Goal: Check status: Check status

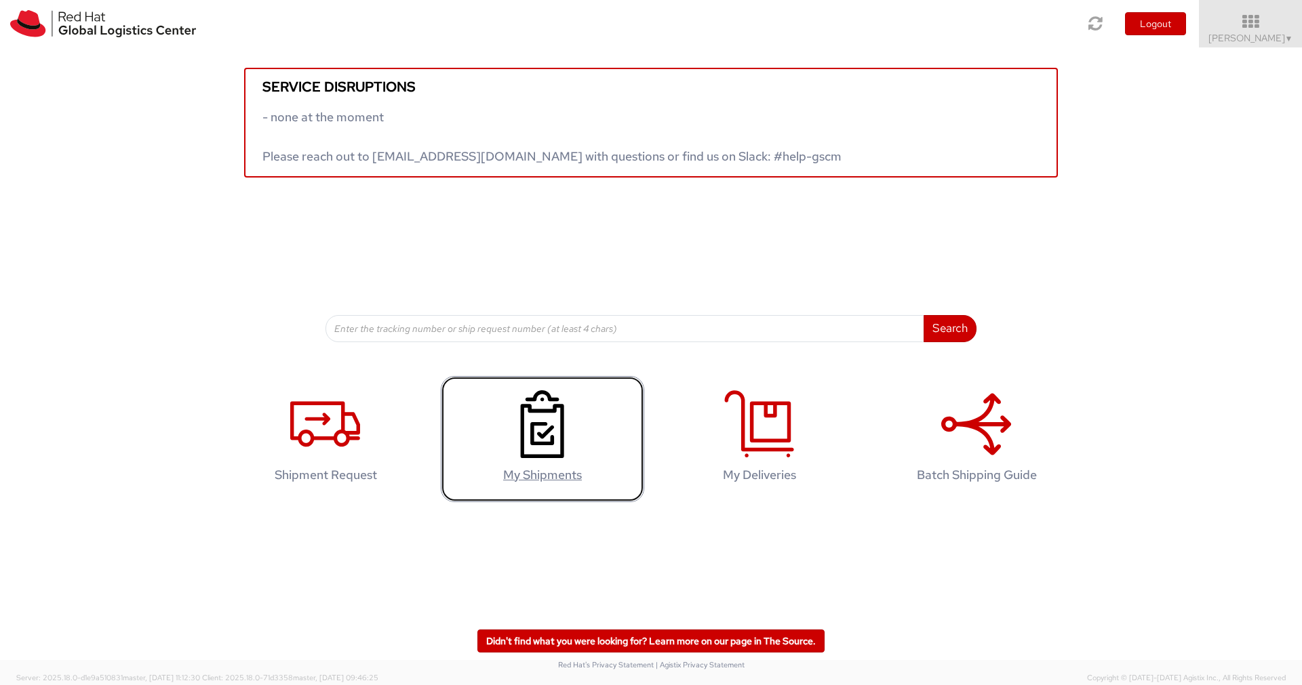
click at [540, 437] on icon at bounding box center [542, 425] width 70 height 68
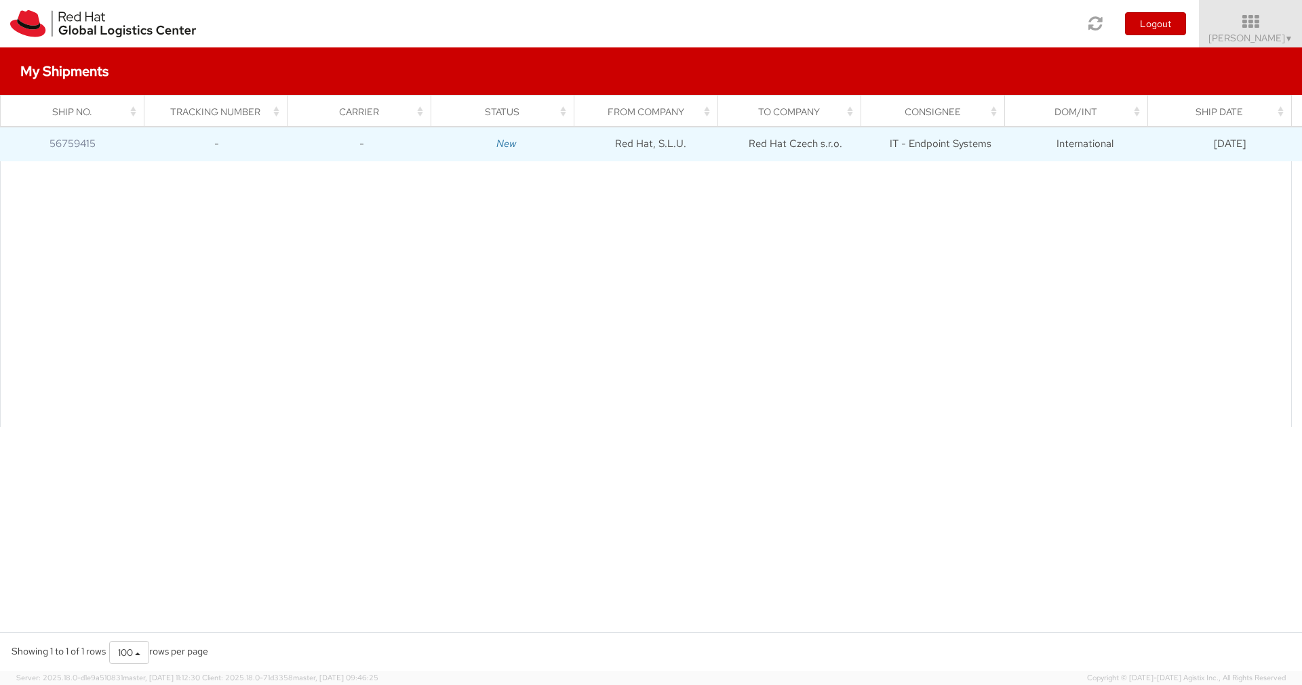
click at [496, 148] on icon "New" at bounding box center [506, 144] width 20 height 14
click at [83, 139] on link "56759415" at bounding box center [72, 144] width 46 height 14
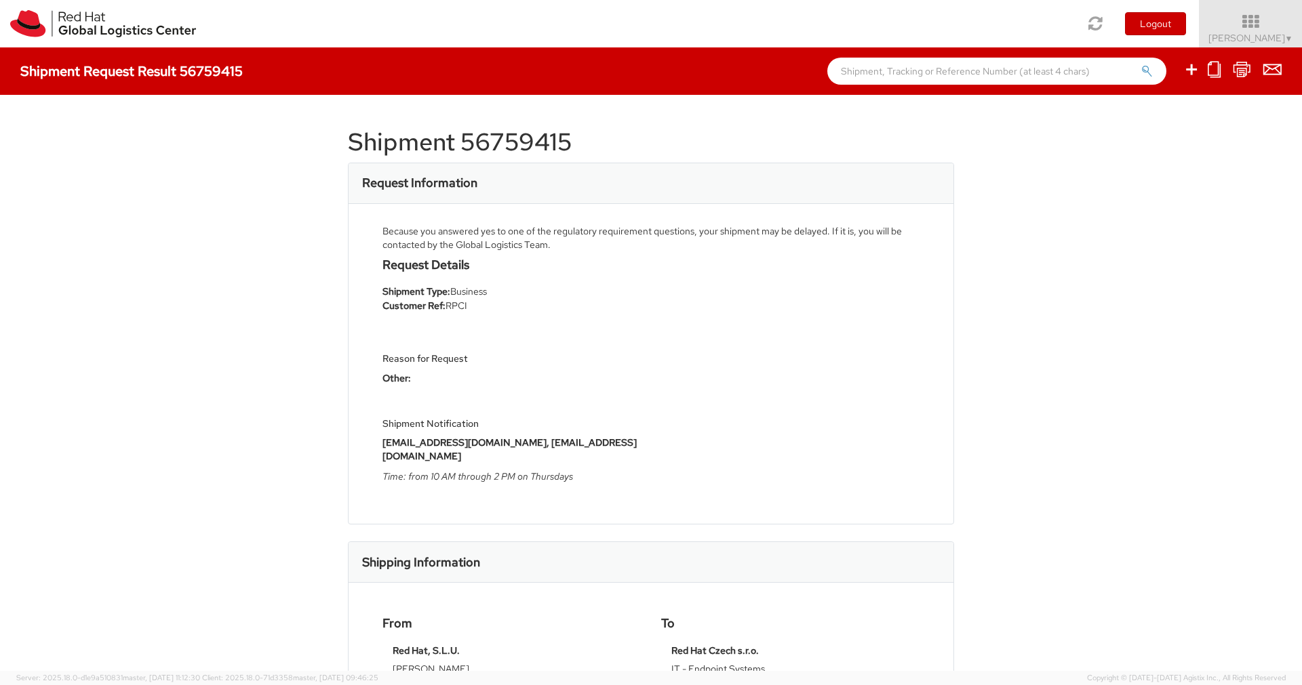
scroll to position [527, 0]
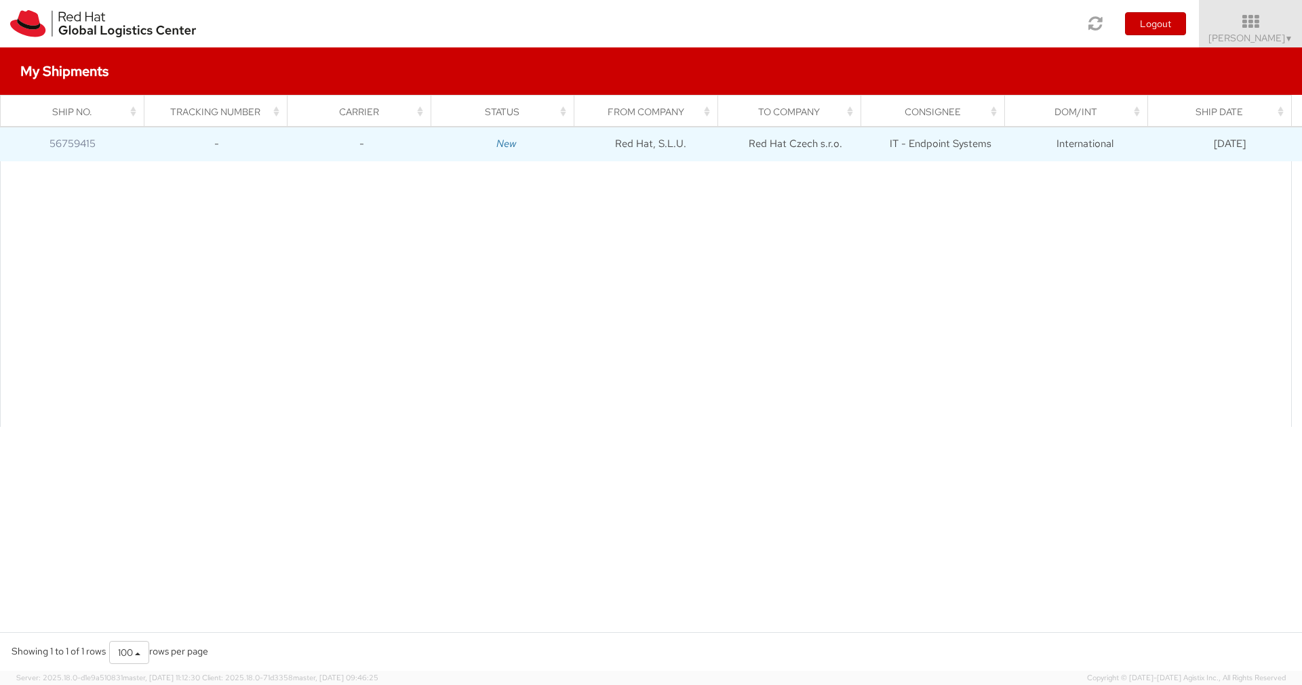
click at [508, 145] on icon "New" at bounding box center [506, 144] width 20 height 14
click at [1213, 142] on td "09/11/2025" at bounding box center [1229, 144] width 144 height 34
click at [1214, 142] on td "09/11/2025" at bounding box center [1229, 144] width 144 height 34
click at [1212, 148] on td "09/11/2025" at bounding box center [1229, 144] width 144 height 34
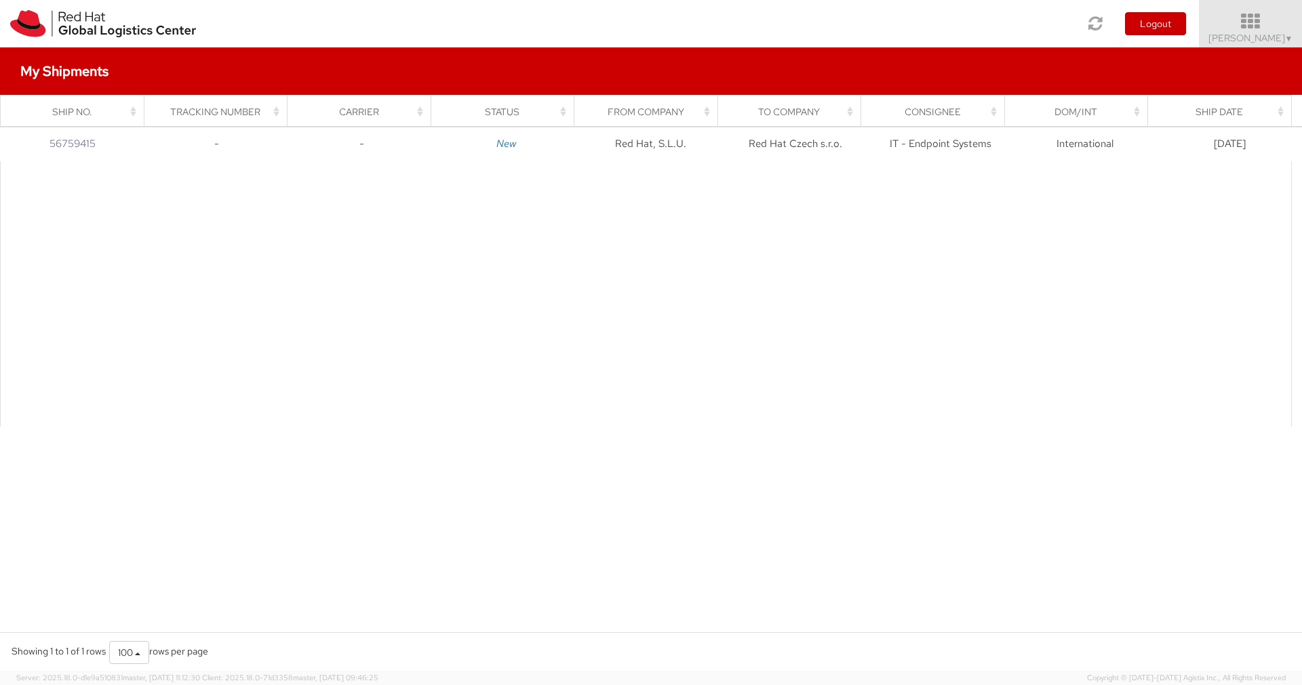
click at [1257, 17] on icon at bounding box center [1250, 21] width 119 height 19
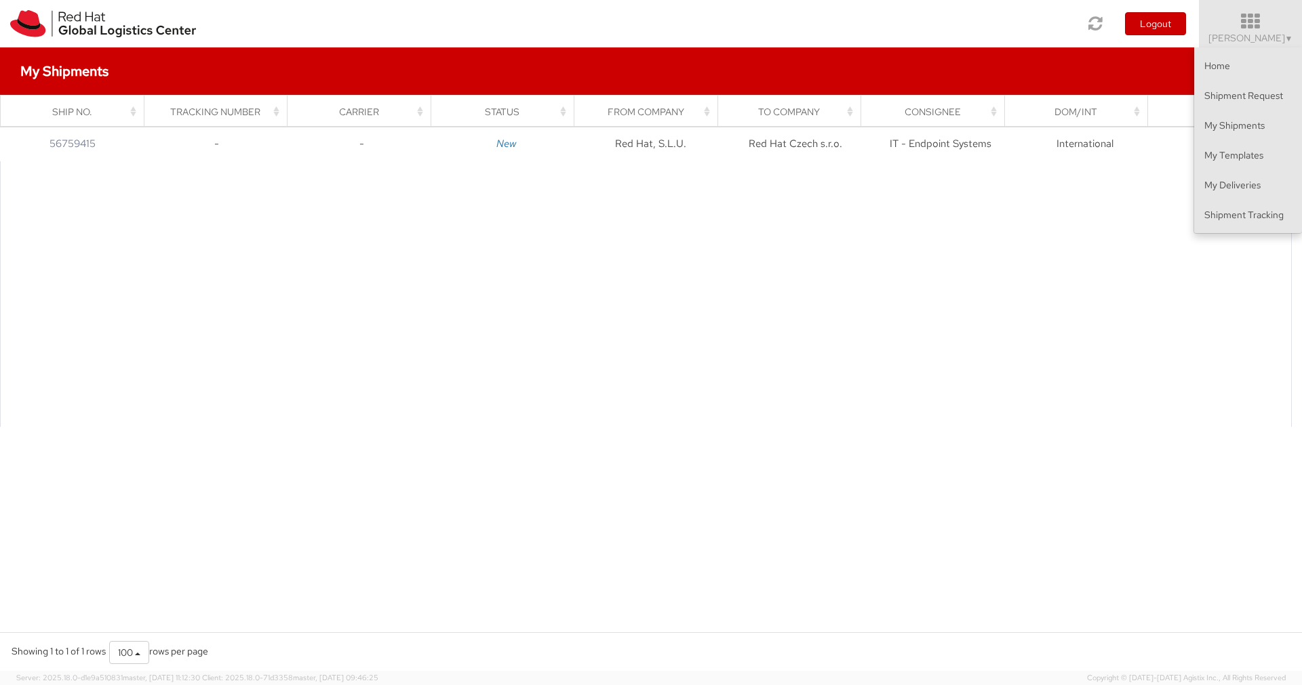
click at [1040, 234] on div at bounding box center [646, 294] width 1292 height 266
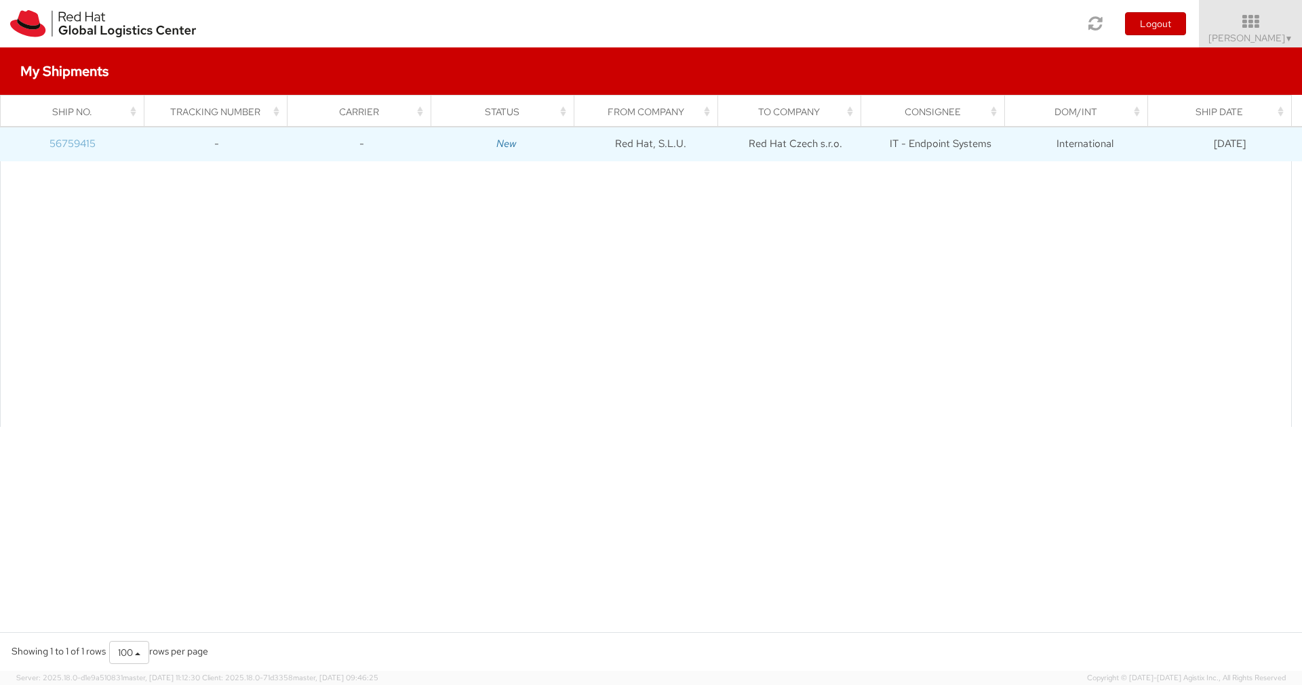
click at [71, 140] on link "56759415" at bounding box center [72, 144] width 46 height 14
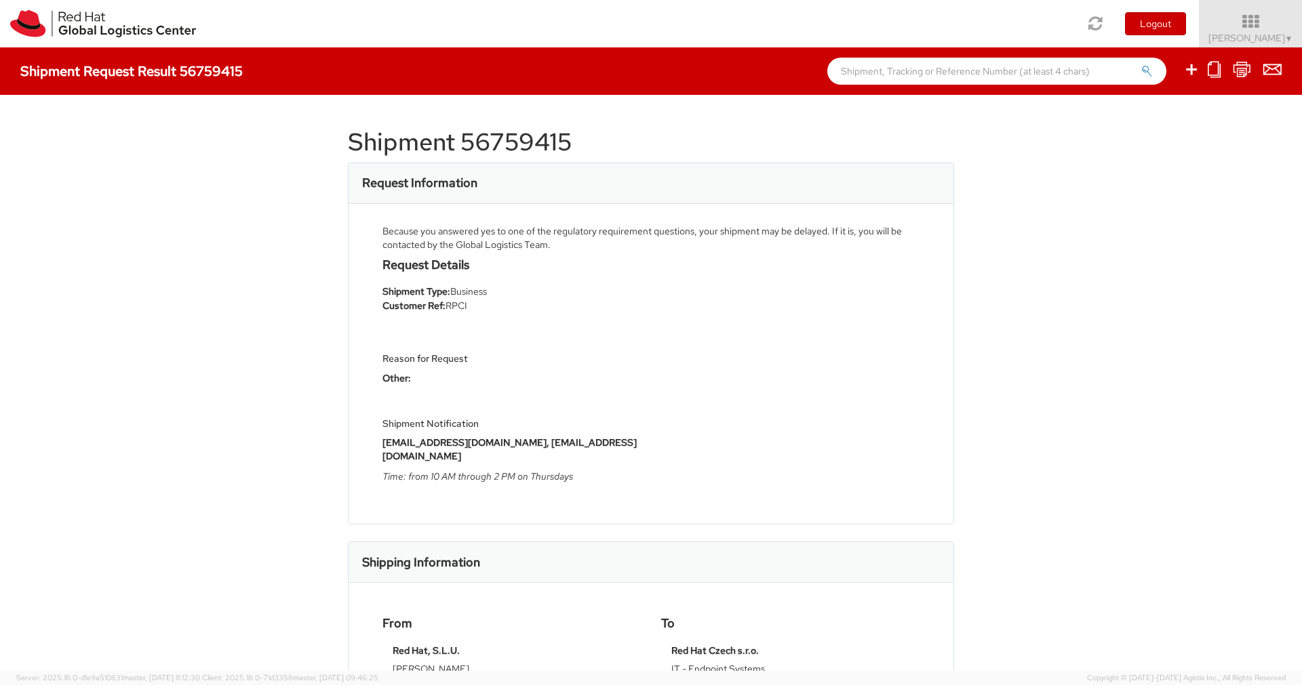
click at [510, 132] on h1 "Shipment 56759415" at bounding box center [651, 142] width 606 height 27
click at [351, 62] on div "Shipment Request Result 56759415" at bounding box center [651, 70] width 1302 height 47
